Goal: Book appointment/travel/reservation

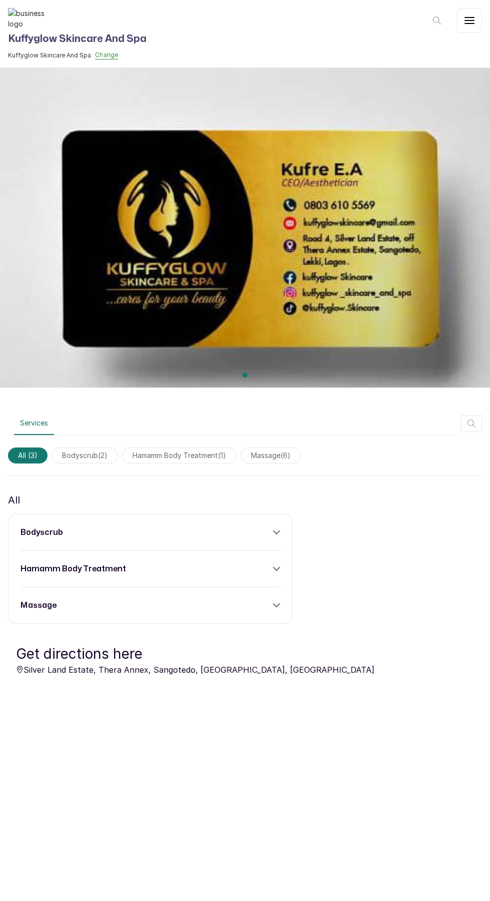
click at [295, 455] on span "massage ( 6 )" at bounding box center [270, 456] width 60 height 16
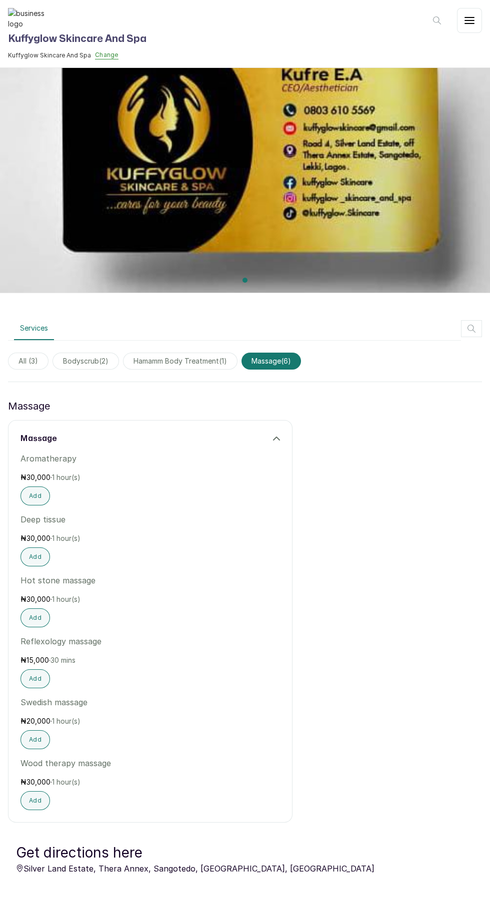
scroll to position [275, 0]
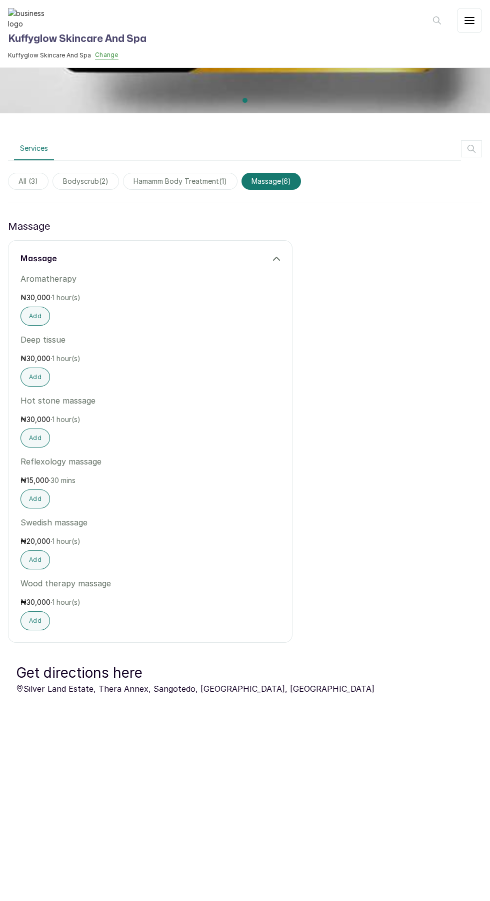
click at [90, 178] on span "bodyscrub ( 2 )" at bounding box center [85, 181] width 66 height 17
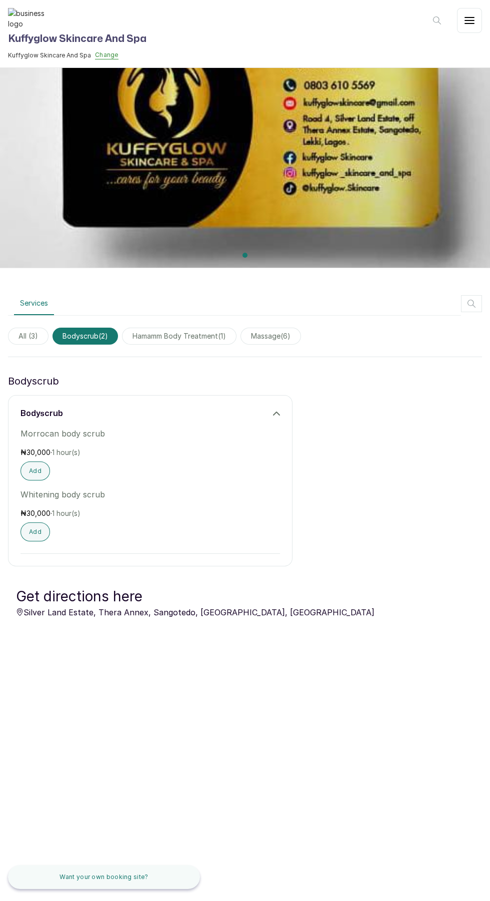
scroll to position [43, 0]
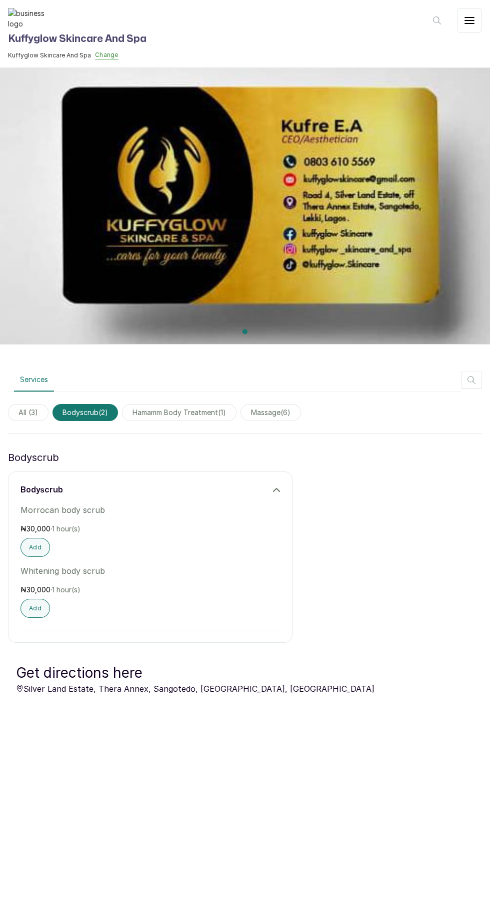
click at [211, 408] on span "hamamm body treatment ( 1 )" at bounding box center [179, 412] width 114 height 17
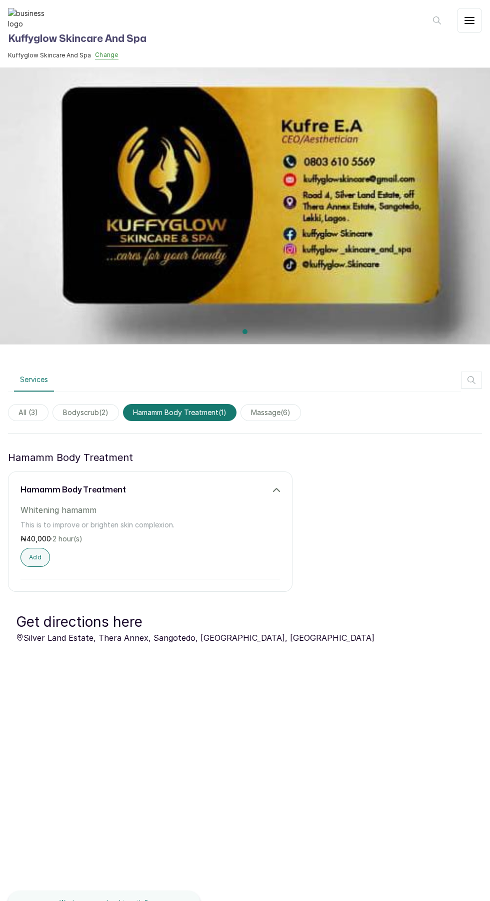
scroll to position [0, 0]
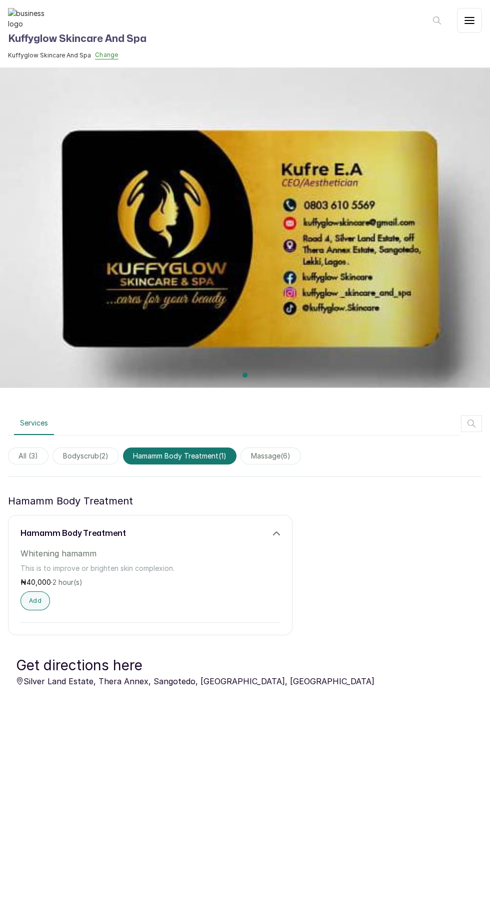
click at [295, 456] on span "massage ( 6 )" at bounding box center [270, 456] width 60 height 17
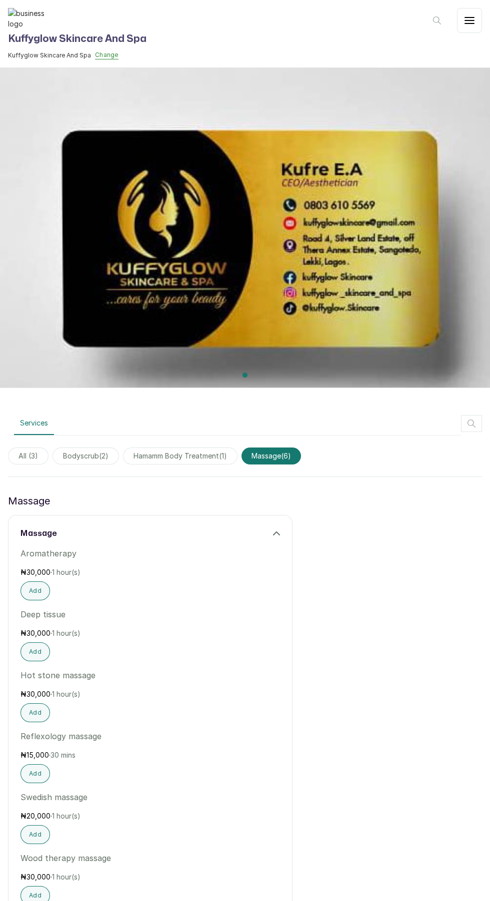
click at [287, 456] on span "massage ( 6 )" at bounding box center [270, 456] width 59 height 17
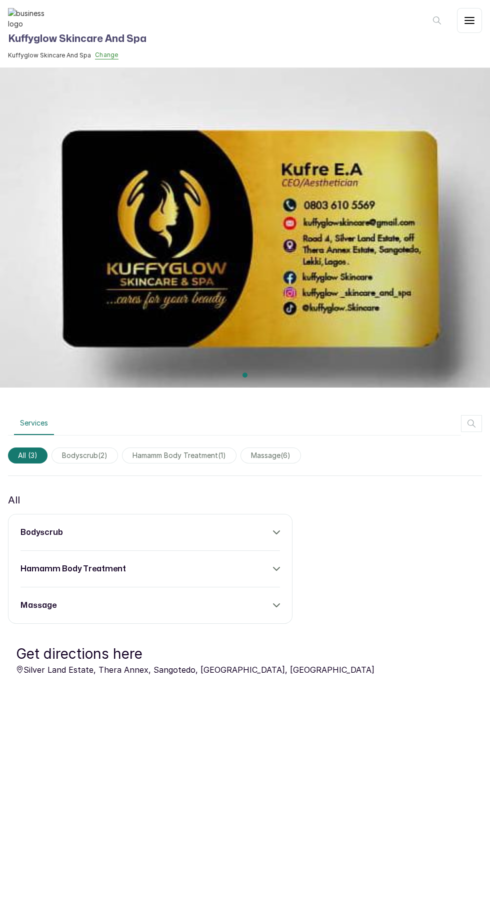
click at [200, 454] on span "hamamm body treatment ( 1 )" at bounding box center [179, 456] width 114 height 16
click at [487, 631] on div "Services All ( 3 ) bodyscrub ( 2 ) hamamm body treatment ( 1 ) massage ( 6 ) Al…" at bounding box center [245, 523] width 490 height 222
